Goal: Information Seeking & Learning: Learn about a topic

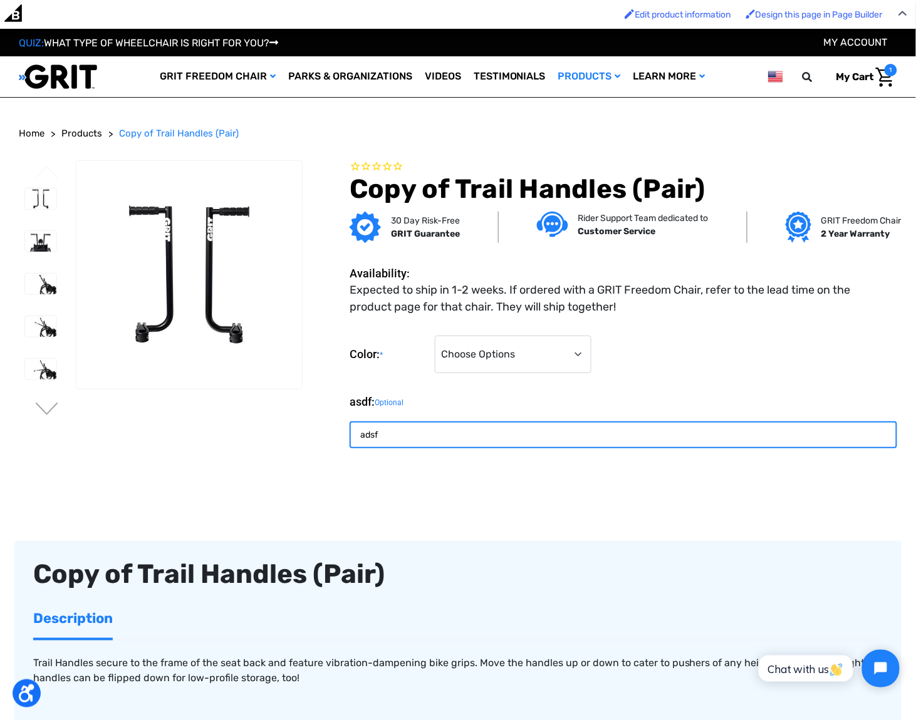
click at [412, 441] on input "adsf" at bounding box center [624, 435] width 548 height 27
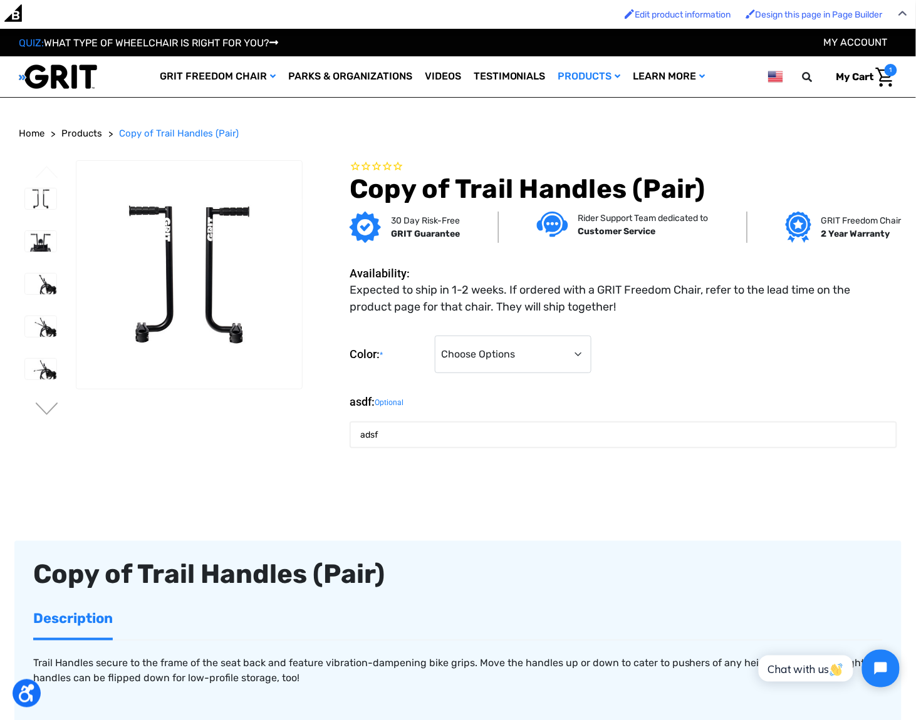
click at [403, 403] on small "Optional" at bounding box center [389, 403] width 29 height 38
click at [403, 422] on input "adsf" at bounding box center [624, 435] width 548 height 27
click at [403, 403] on small "Optional" at bounding box center [389, 403] width 29 height 38
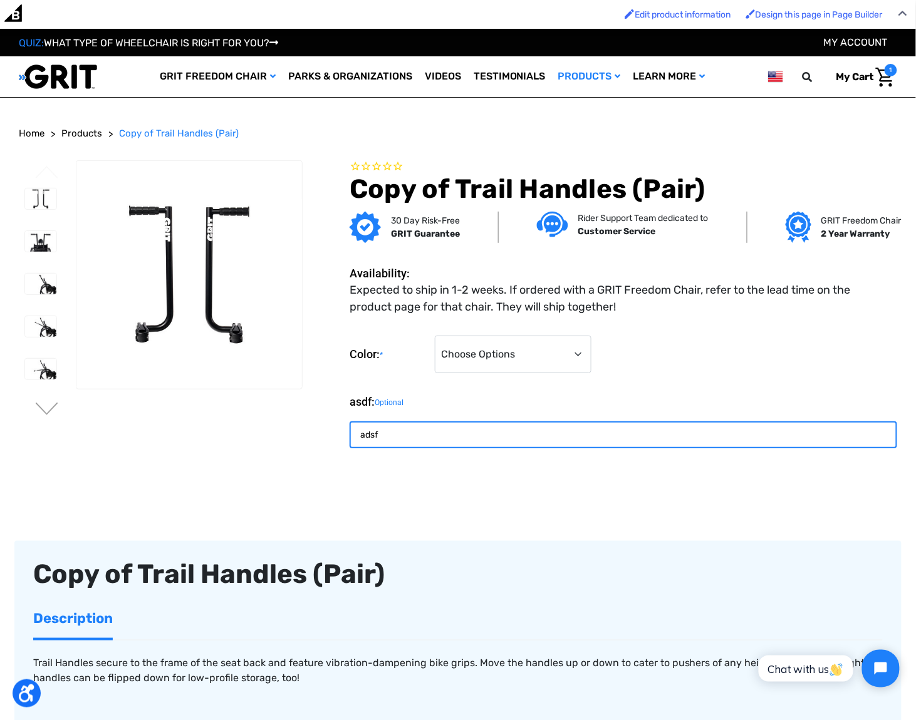
click at [403, 422] on input "adsf" at bounding box center [624, 435] width 548 height 27
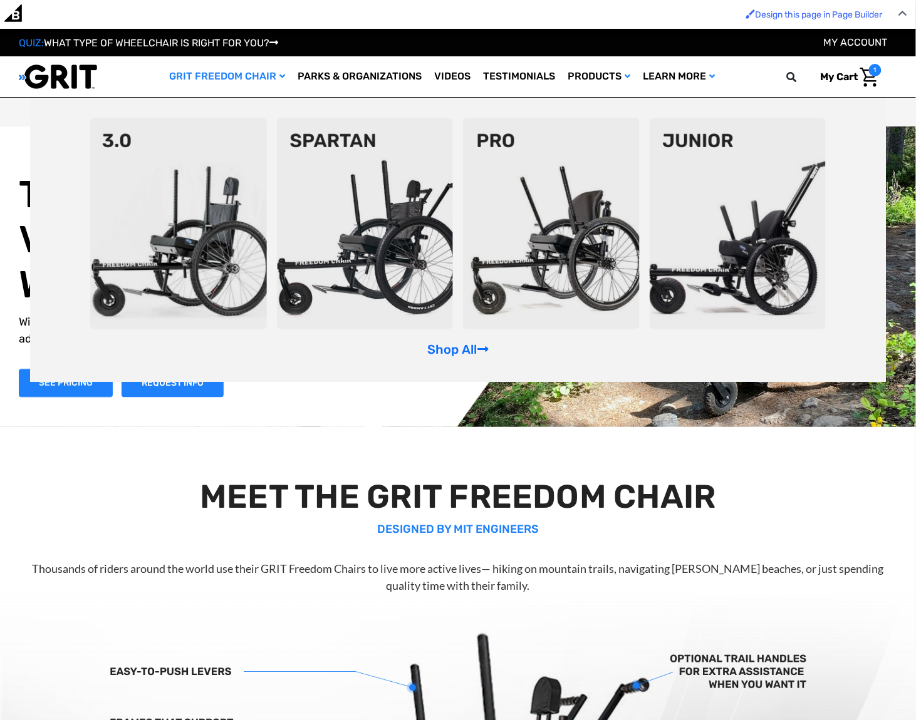
click at [257, 78] on link "GRIT Freedom Chair" at bounding box center [228, 76] width 128 height 41
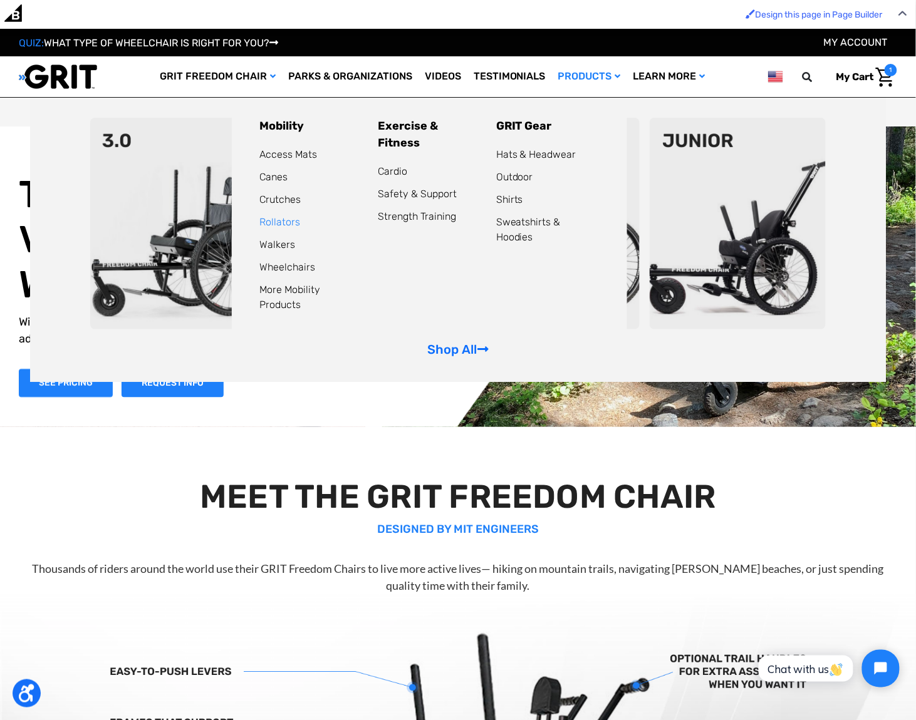
click at [269, 224] on link "Rollators" at bounding box center [279, 222] width 41 height 12
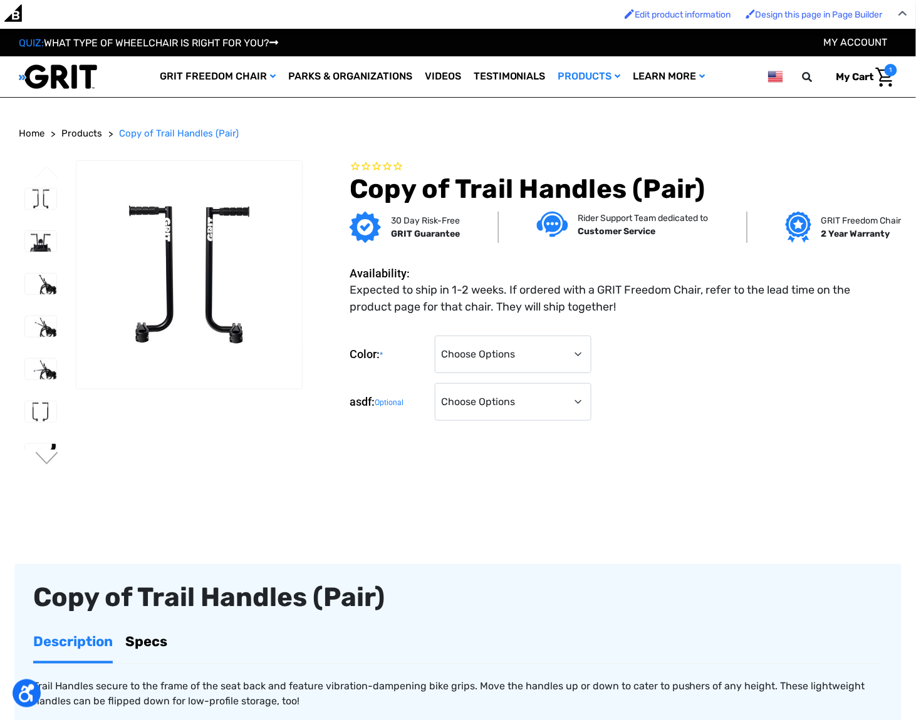
click at [142, 680] on p "Trail Handles secure to the frame of the seat back and feature vibration-dampen…" at bounding box center [458, 695] width 850 height 30
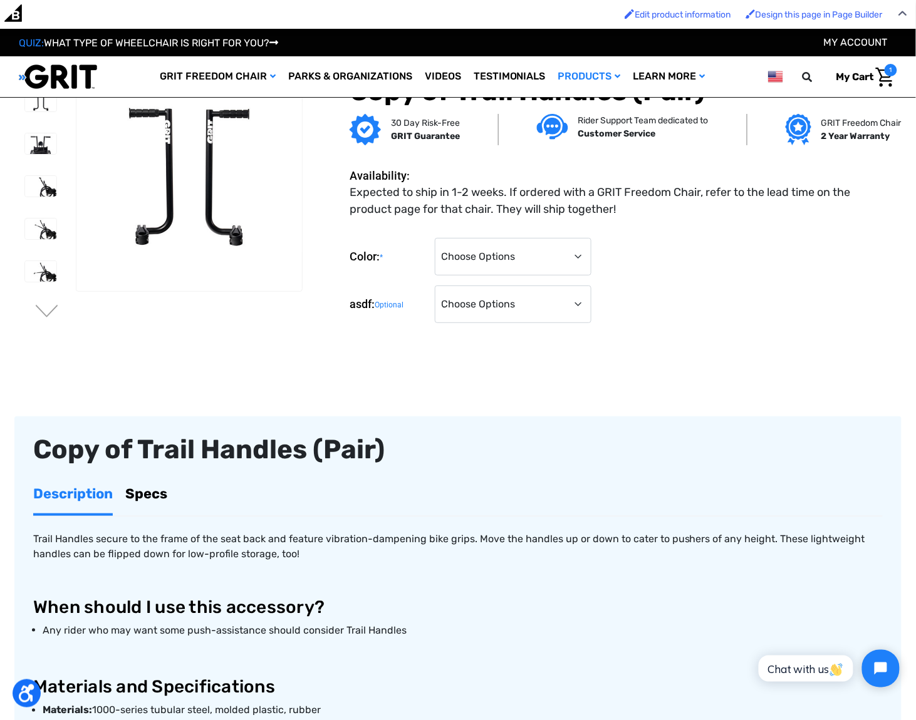
scroll to position [125, 0]
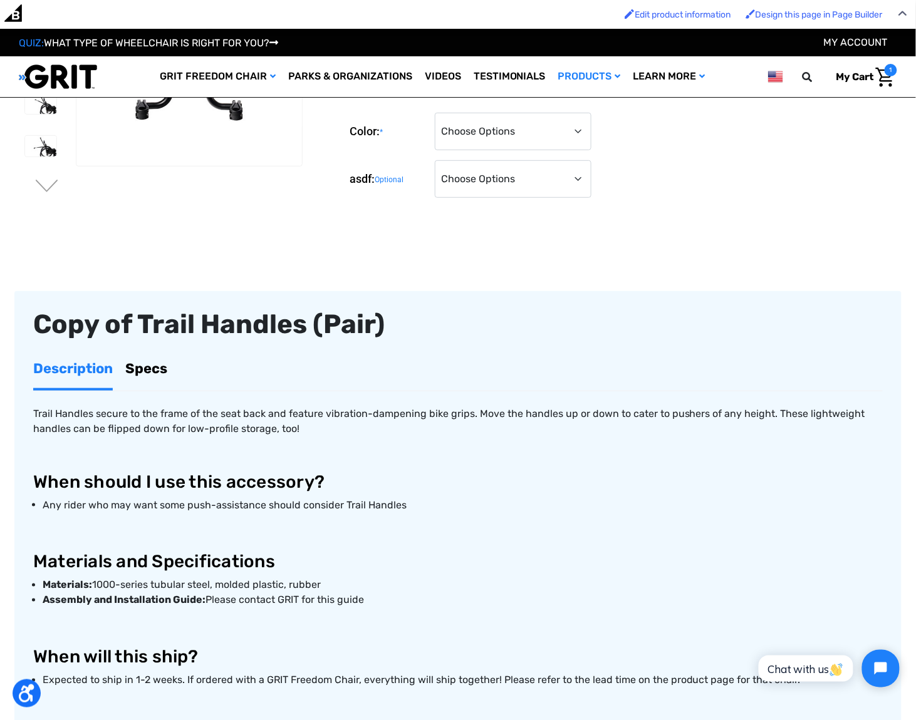
click at [134, 363] on link "Specs" at bounding box center [146, 368] width 42 height 39
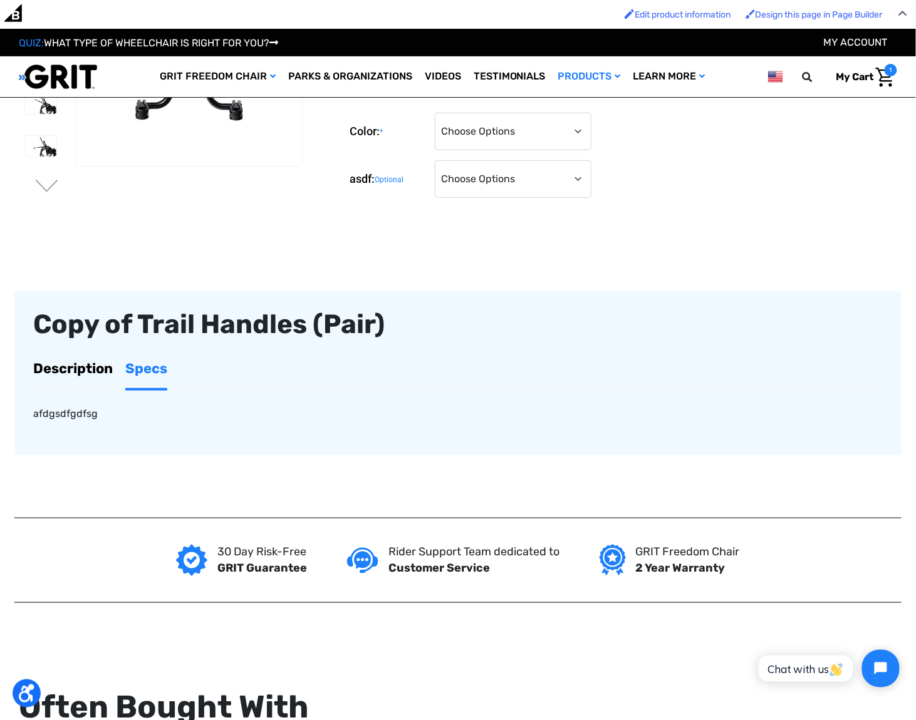
click at [89, 372] on link "Description" at bounding box center [73, 368] width 80 height 39
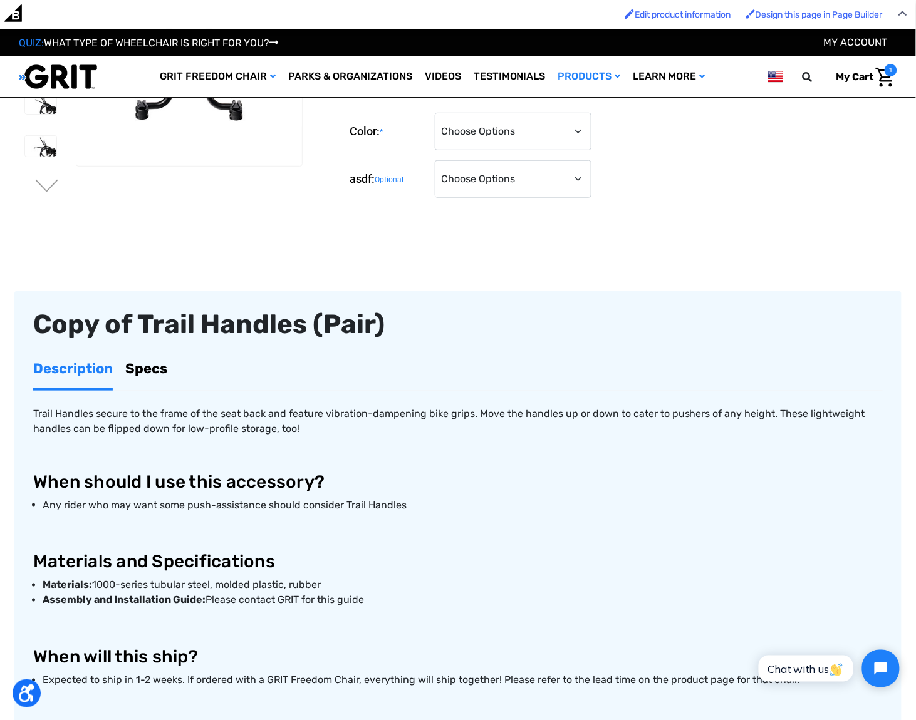
click at [142, 366] on link "Specs" at bounding box center [146, 368] width 42 height 39
click at [166, 366] on link "Specs" at bounding box center [146, 368] width 42 height 39
click at [155, 368] on link "Specs" at bounding box center [146, 368] width 42 height 39
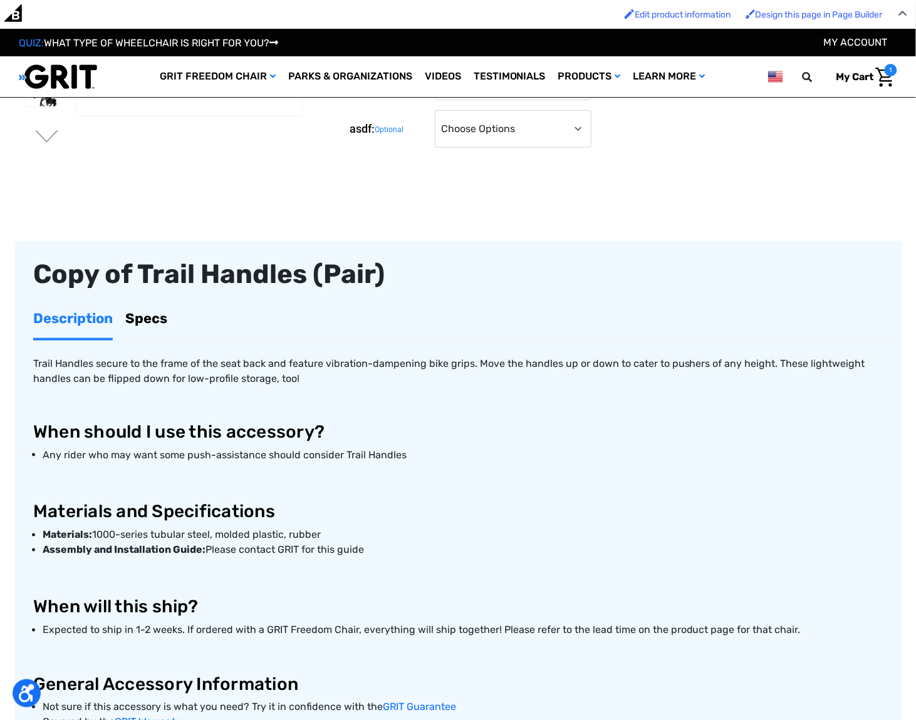
scroll to position [125, 0]
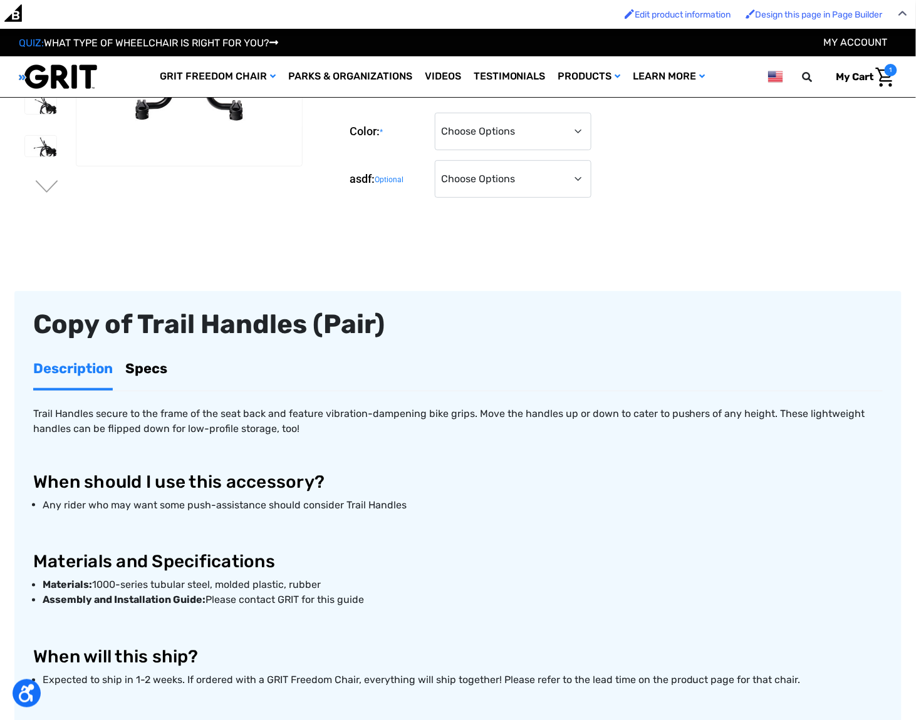
click at [146, 319] on div "Copy of Trail Handles (Pair)" at bounding box center [458, 324] width 850 height 29
click at [150, 363] on link "Specs" at bounding box center [146, 368] width 42 height 39
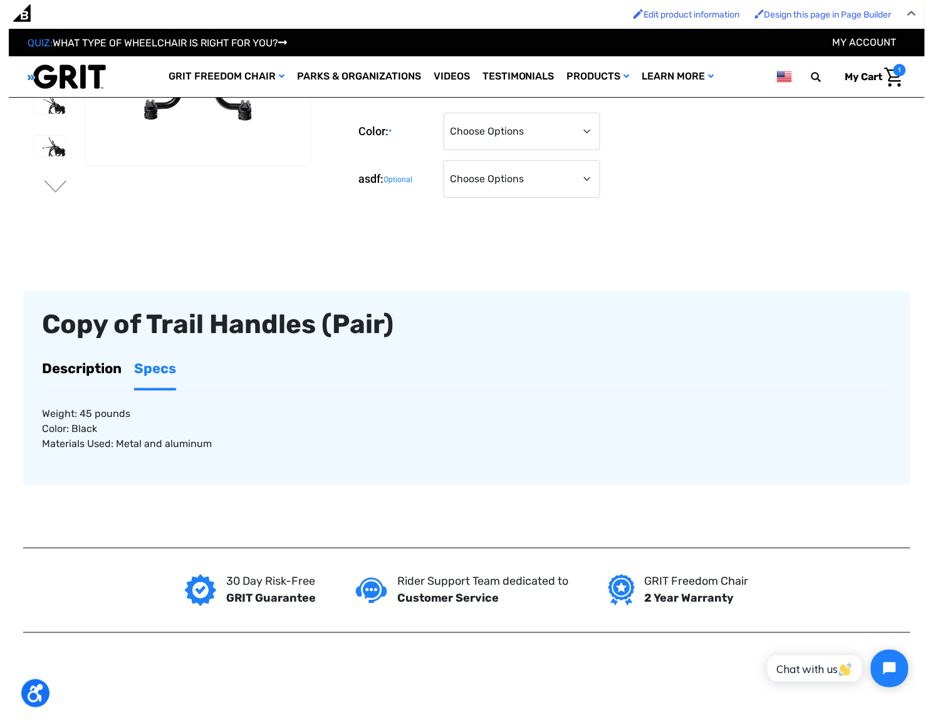
scroll to position [123, 0]
